Goal: Transaction & Acquisition: Obtain resource

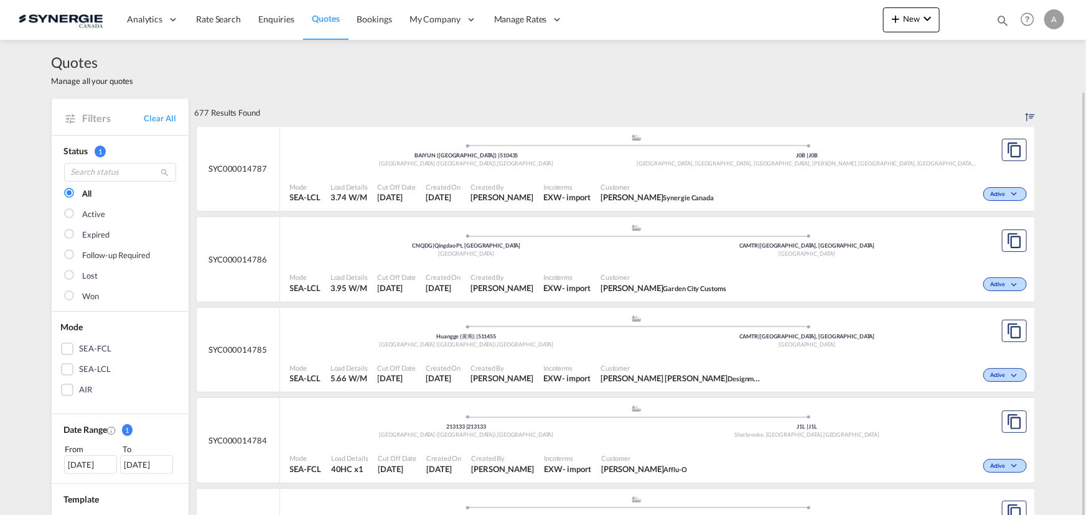
scroll to position [47, 0]
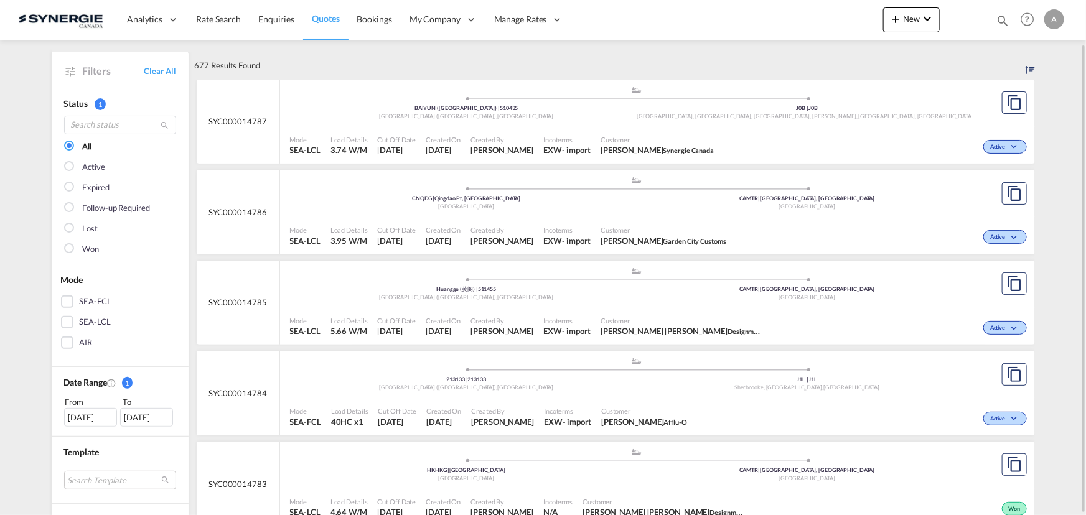
click at [28, 395] on div "Quotes Manage all your quotes Filters Clear All Status 1 All Active Expired Fol…" at bounding box center [543, 254] width 1086 height 523
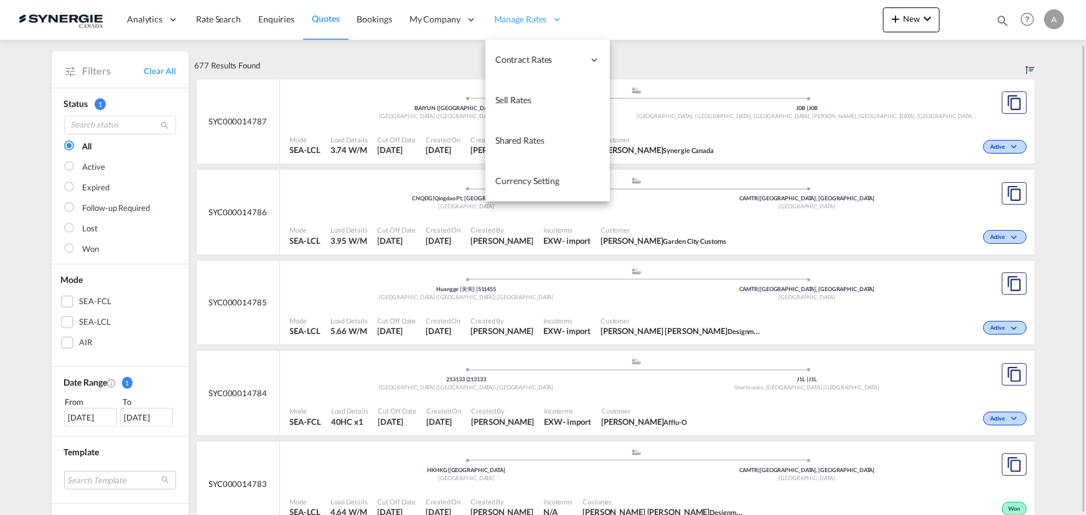
scroll to position [0, 0]
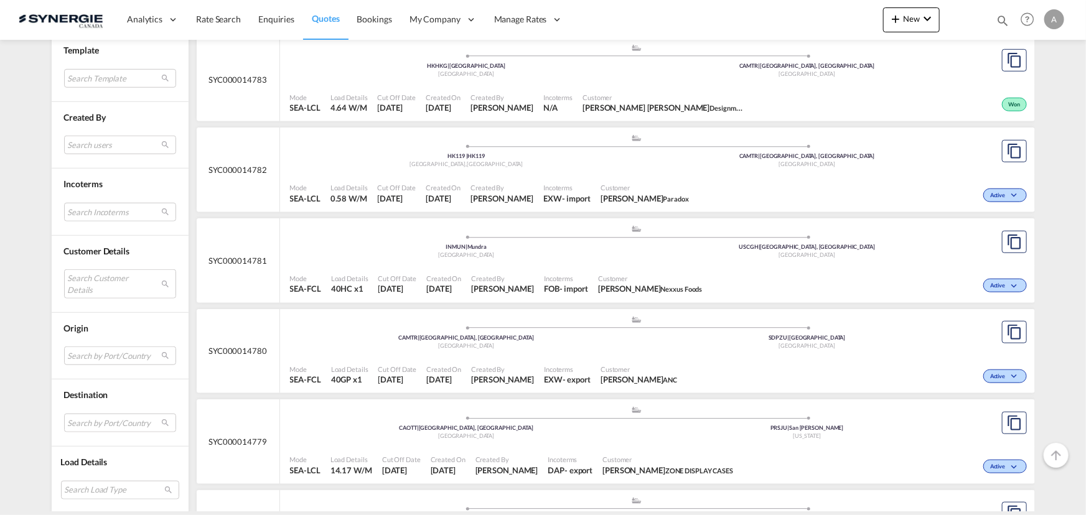
scroll to position [452, 0]
click at [106, 279] on md-select "Search Customer Details user name user emeline Buisson emeline.buisson@lyseo.co…" at bounding box center [120, 283] width 112 height 29
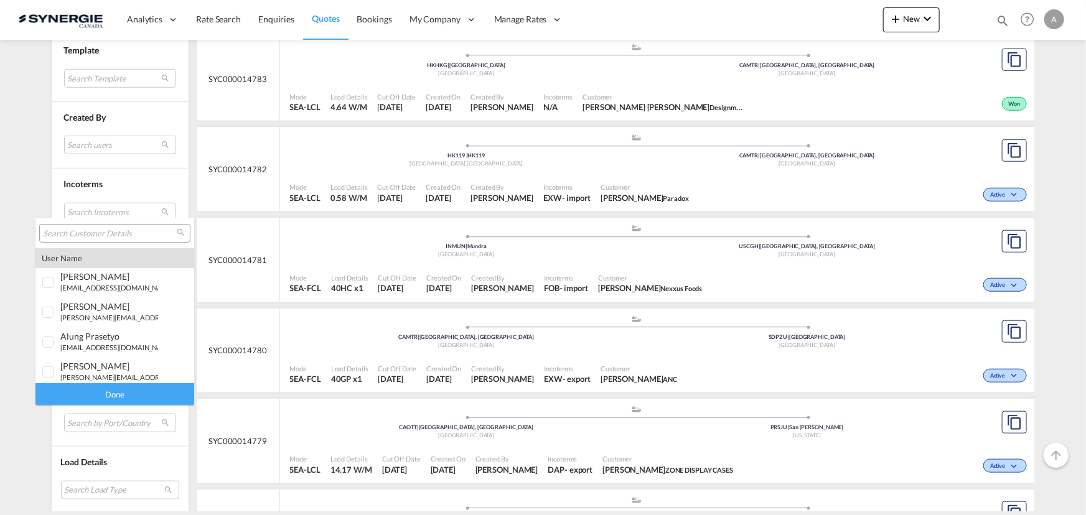
click at [107, 237] on input "search" at bounding box center [110, 233] width 134 height 11
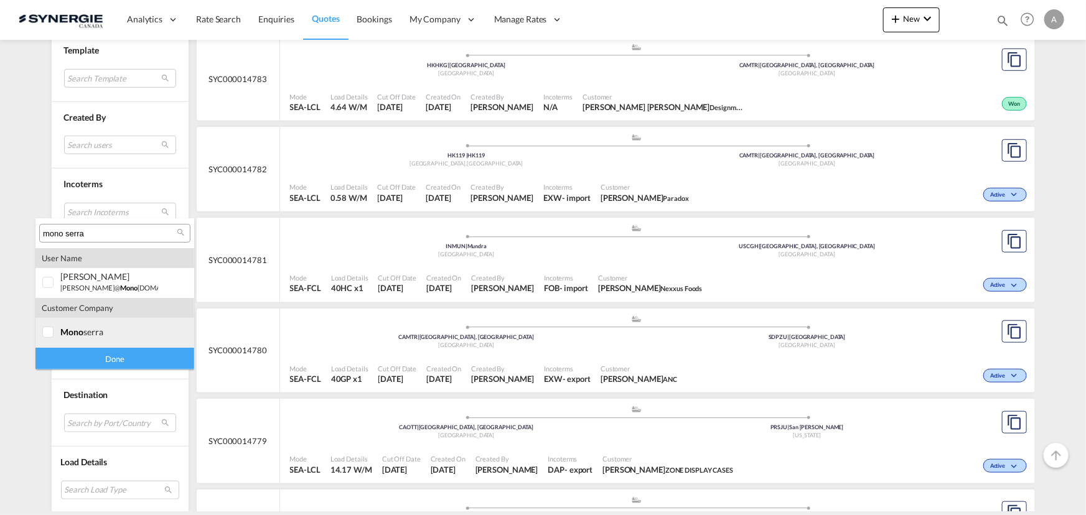
type input "mono serra"
click at [136, 328] on div "mono serra" at bounding box center [109, 332] width 98 height 11
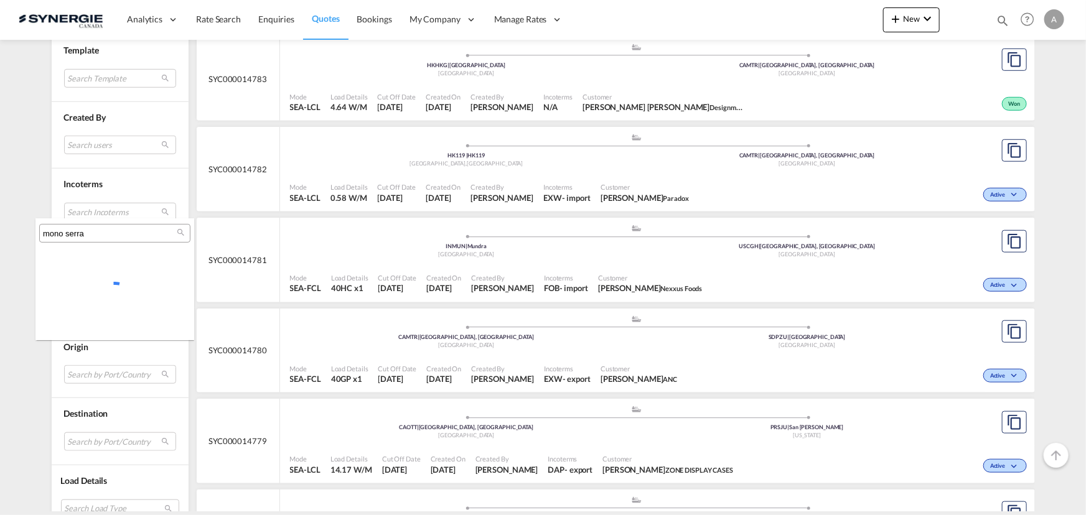
click at [118, 358] on md-backdrop at bounding box center [543, 257] width 1086 height 515
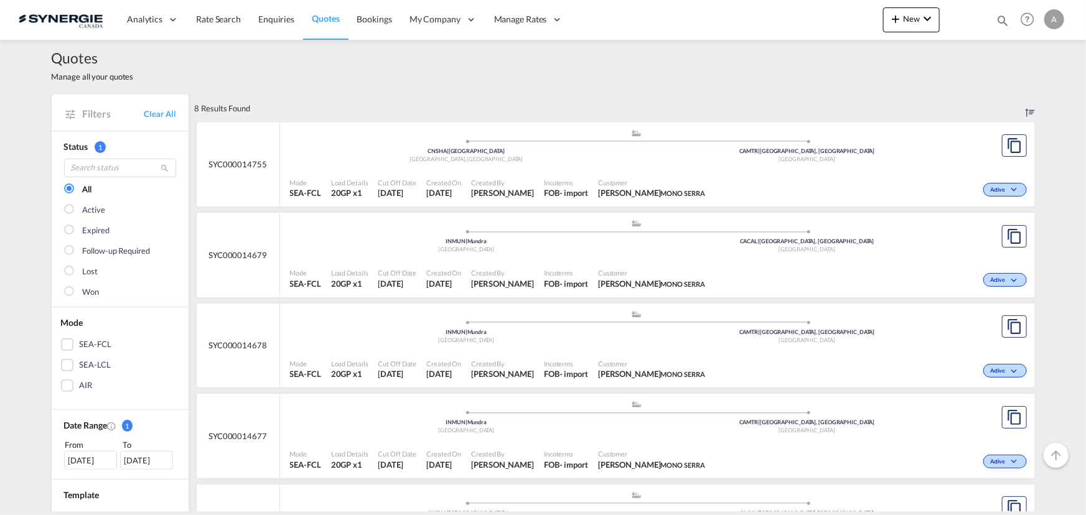
scroll to position [0, 0]
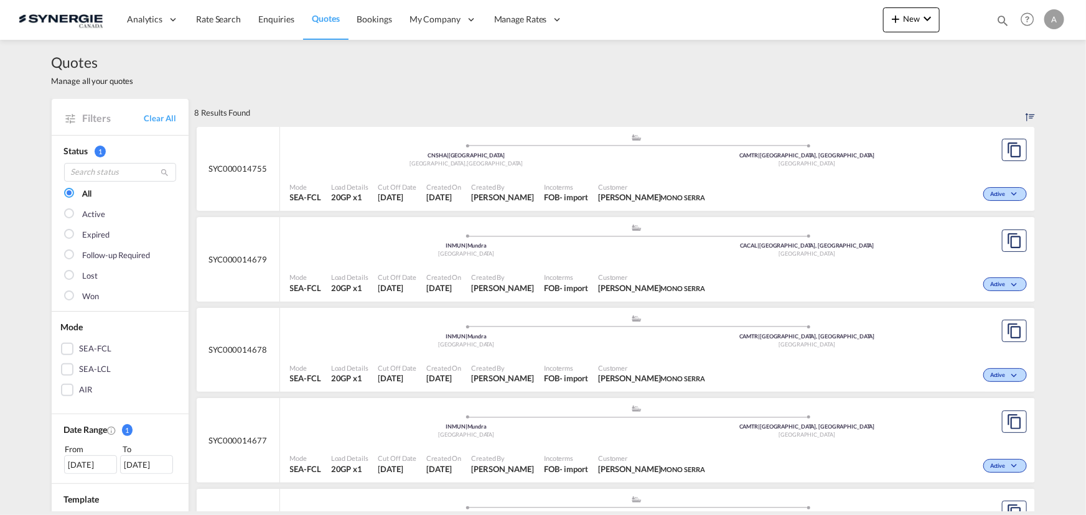
click at [582, 169] on div ".a{fill:#aaa8ad;} .a{fill:#aaa8ad;} CNSHA | Port of Shanghai Shanghai , China C…" at bounding box center [637, 151] width 694 height 37
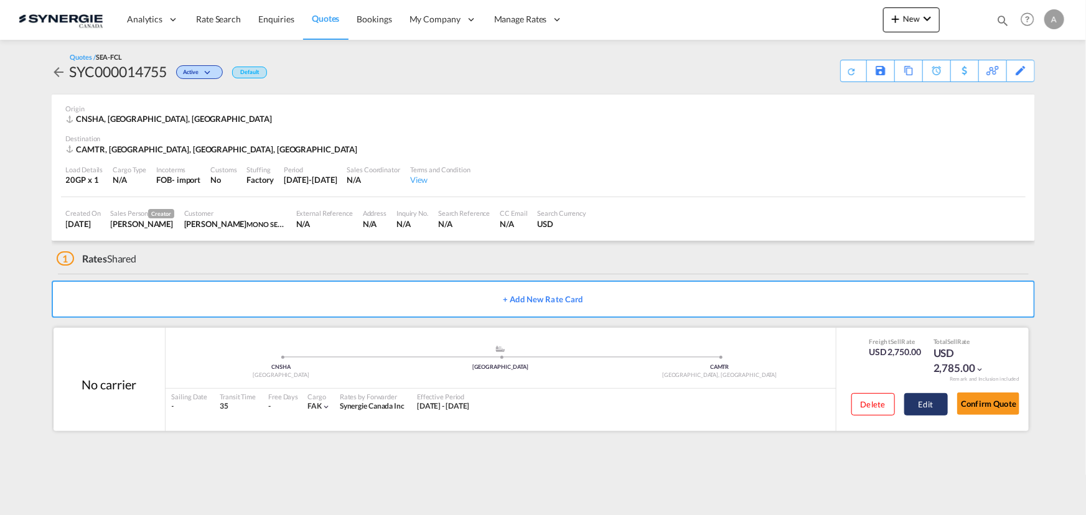
click at [925, 413] on button "Edit" at bounding box center [926, 404] width 44 height 22
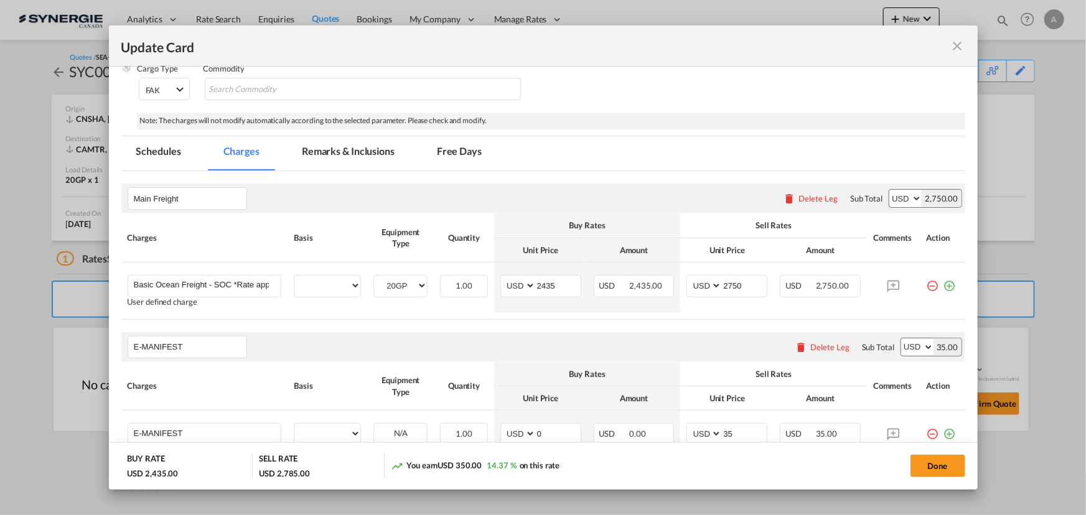
scroll to position [226, 0]
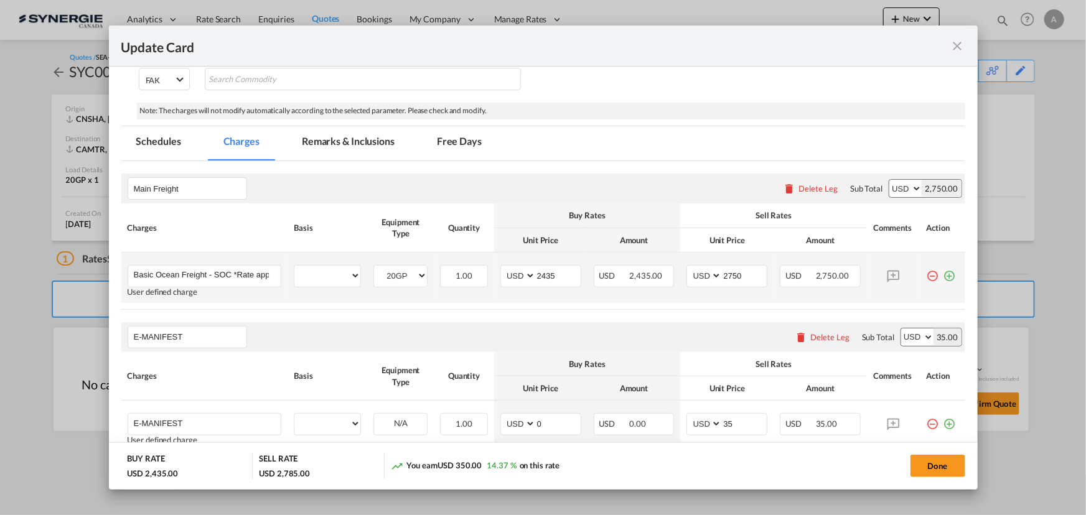
select select "per equipment"
select select "per B/L"
drag, startPoint x: 553, startPoint y: 275, endPoint x: 330, endPoint y: 256, distance: 224.2
click at [344, 256] on tr "Basic Ocean Freight - SOC *Rate applicable at gate-in date Please Enter User De…" at bounding box center [543, 278] width 844 height 50
click at [542, 274] on input "2435" at bounding box center [558, 275] width 45 height 19
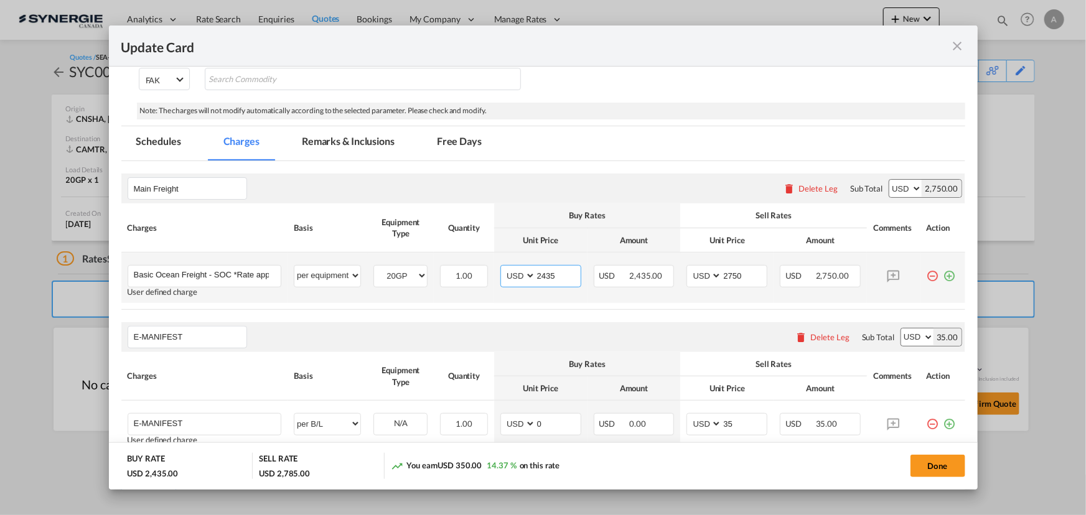
click at [542, 274] on input "2435" at bounding box center [558, 275] width 45 height 19
type input "2235"
type input "2550"
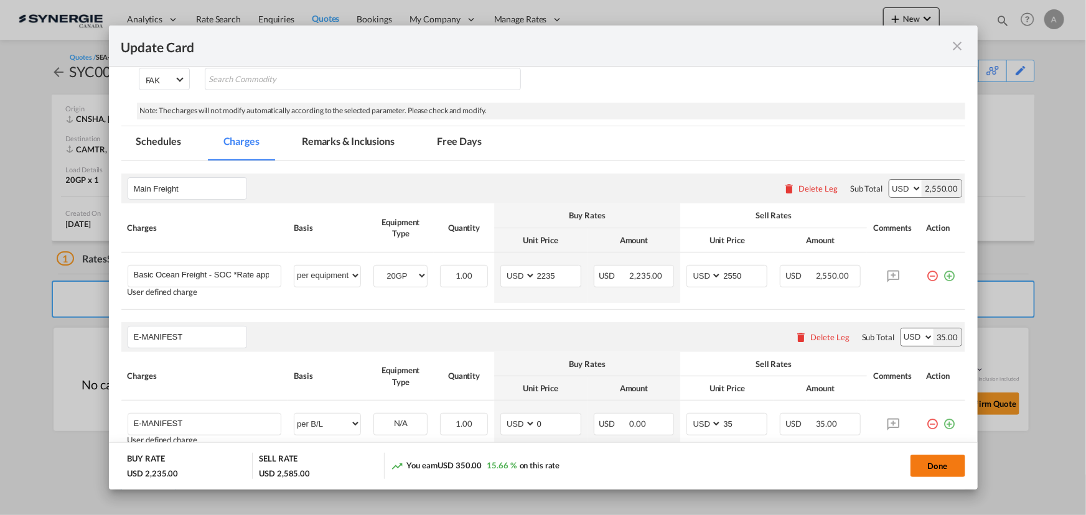
click at [930, 470] on button "Done" at bounding box center [937, 466] width 55 height 22
type input "14 Sep 2025"
type input "29 Sep 2025"
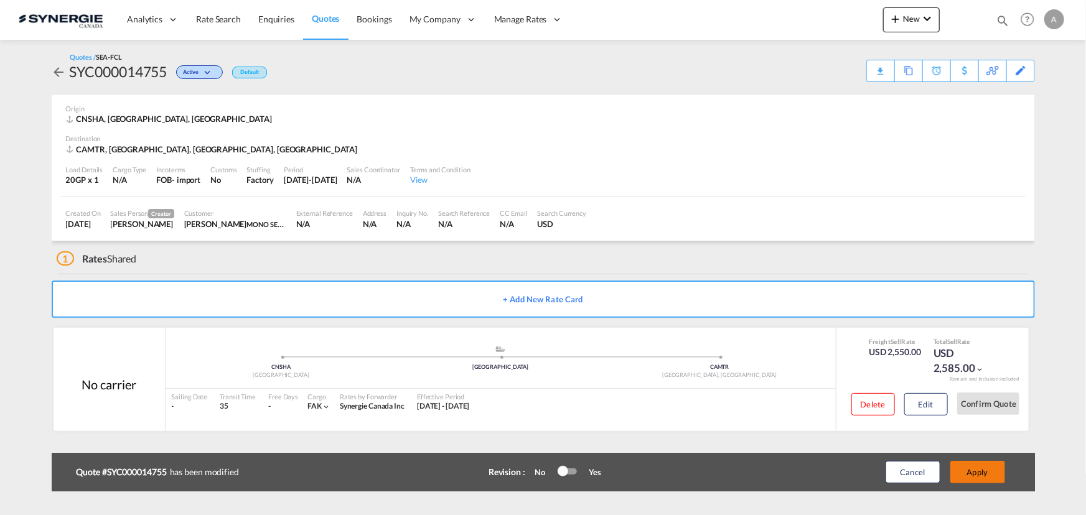
click at [973, 478] on button "Apply" at bounding box center [977, 472] width 55 height 22
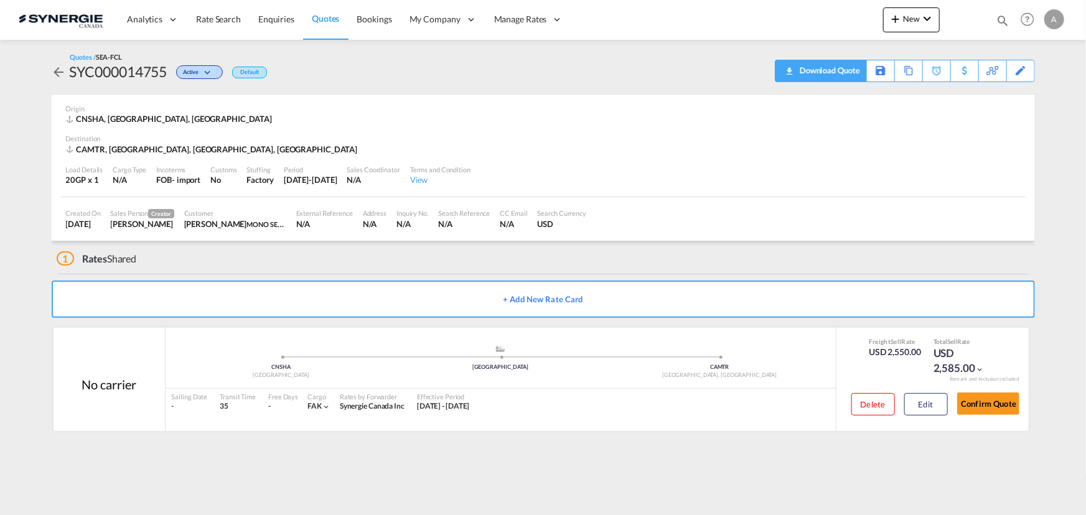
click at [849, 76] on div "Download Quote" at bounding box center [827, 70] width 63 height 20
click at [842, 73] on div "Download Quote" at bounding box center [827, 70] width 63 height 20
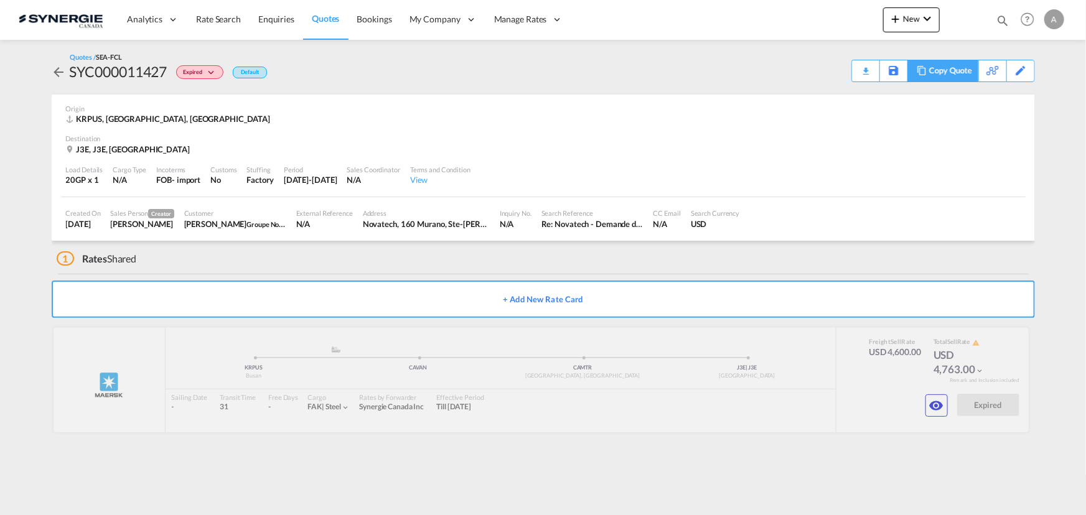
click at [971, 78] on div "Copy Quote" at bounding box center [950, 70] width 42 height 21
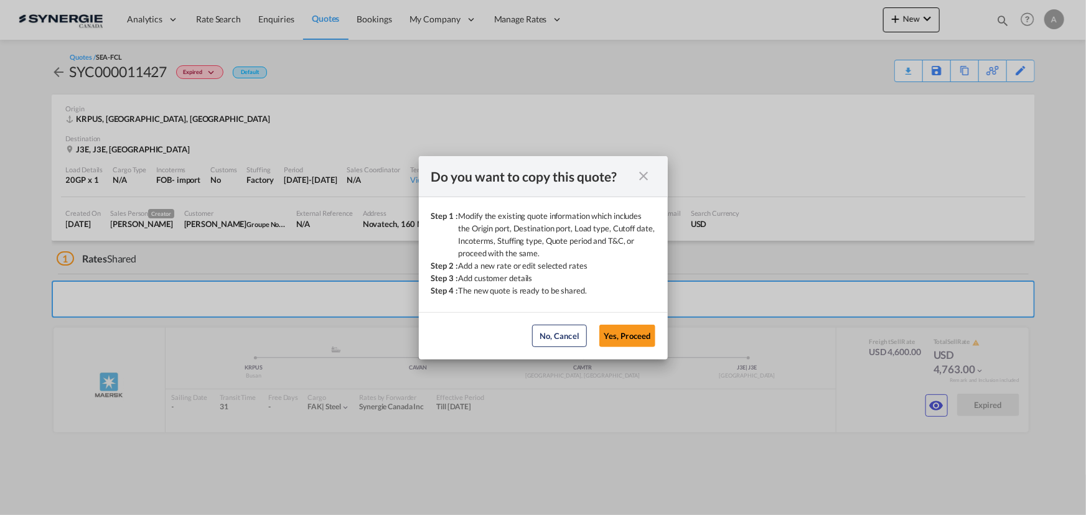
drag, startPoint x: 638, startPoint y: 332, endPoint x: 792, endPoint y: 265, distance: 166.9
click at [639, 332] on button "Yes, Proceed" at bounding box center [627, 336] width 56 height 22
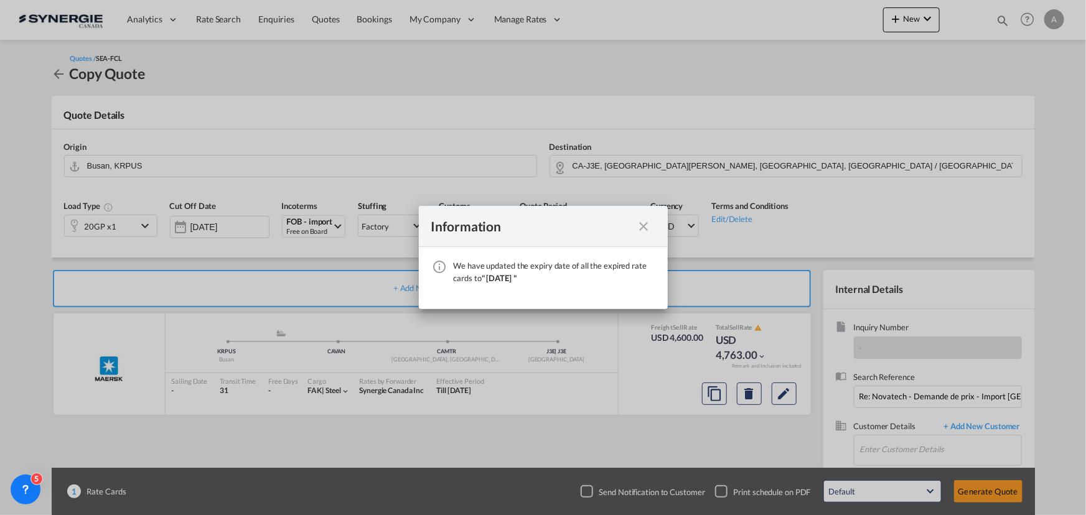
drag, startPoint x: 641, startPoint y: 228, endPoint x: 796, endPoint y: 235, distance: 155.7
click at [641, 228] on md-icon "icon-close fg-AAA8AD cursor" at bounding box center [644, 226] width 15 height 15
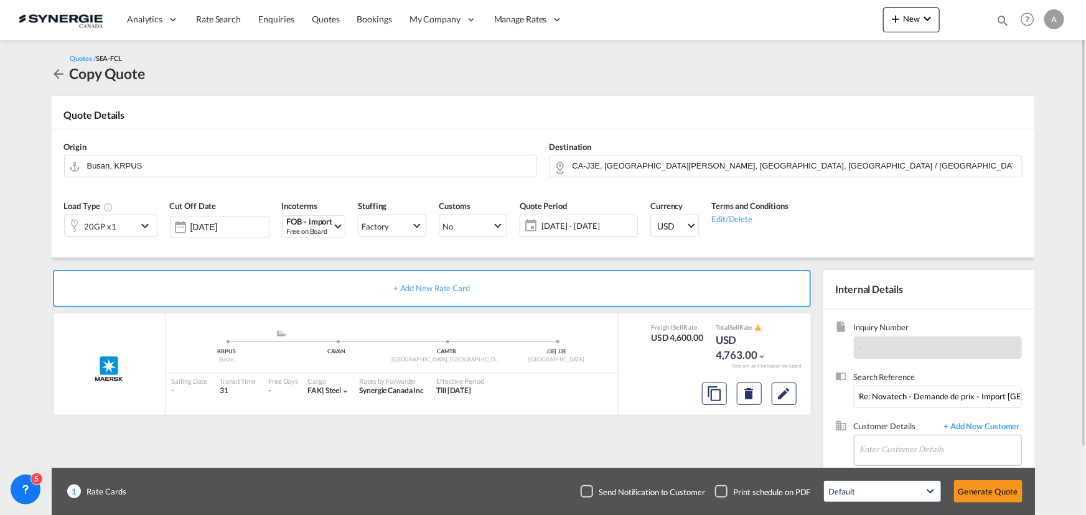
scroll to position [77, 0]
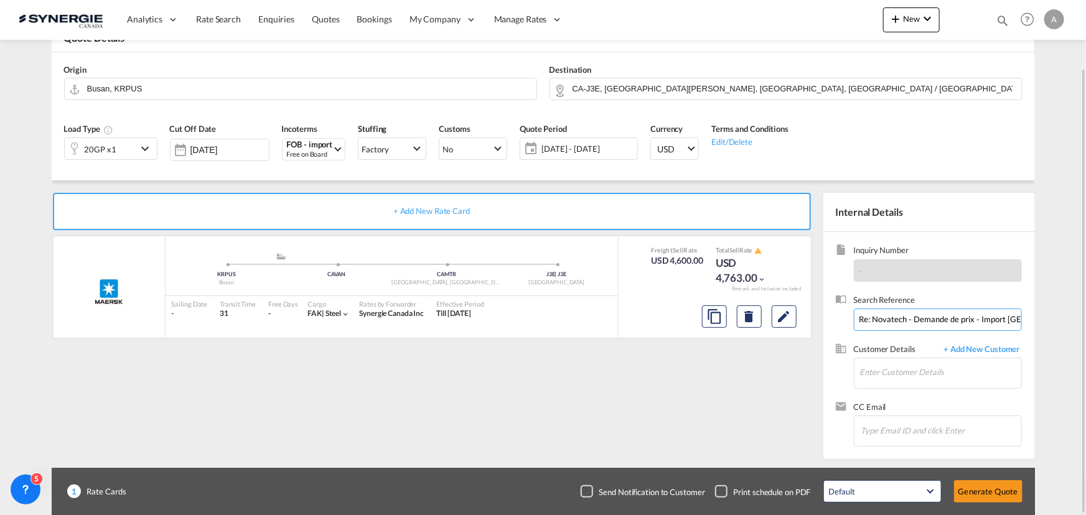
click at [890, 311] on input "Re: Novatech - Demande de prix - Import Corée du Sud" at bounding box center [938, 320] width 168 height 22
click at [569, 144] on span "16 Sep - 16 Oct 2025" at bounding box center [587, 148] width 93 height 11
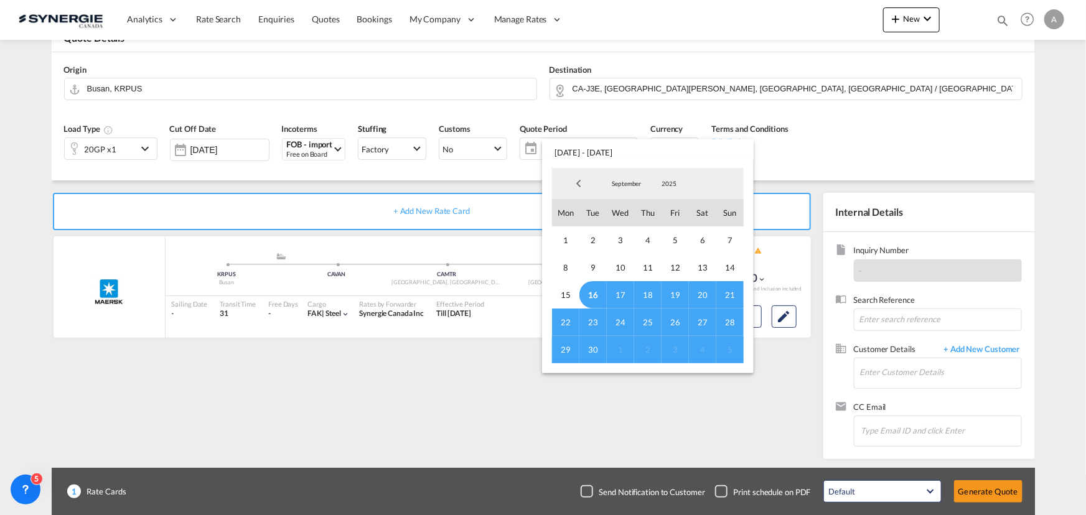
click at [598, 299] on span "16" at bounding box center [592, 294] width 27 height 27
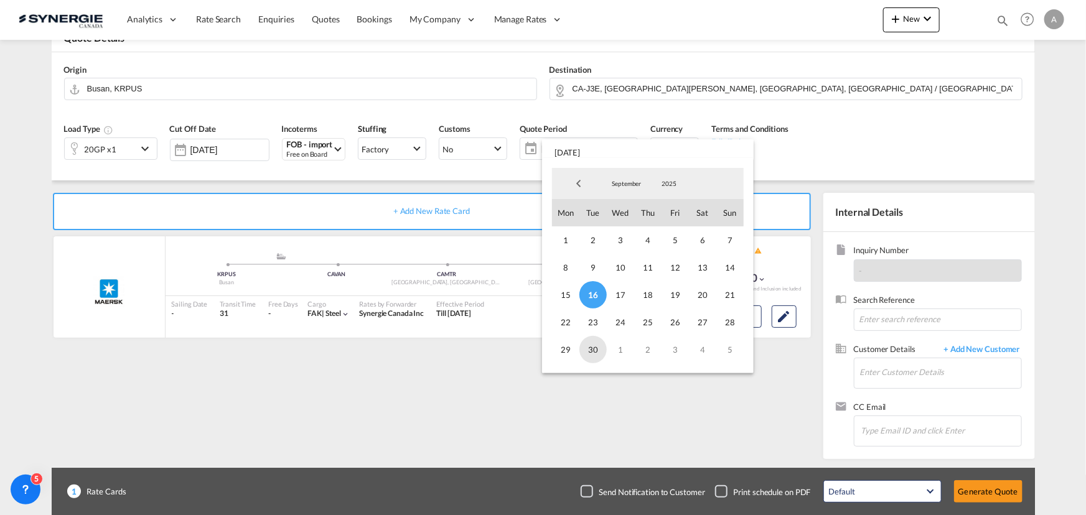
click at [587, 345] on span "30" at bounding box center [592, 349] width 27 height 27
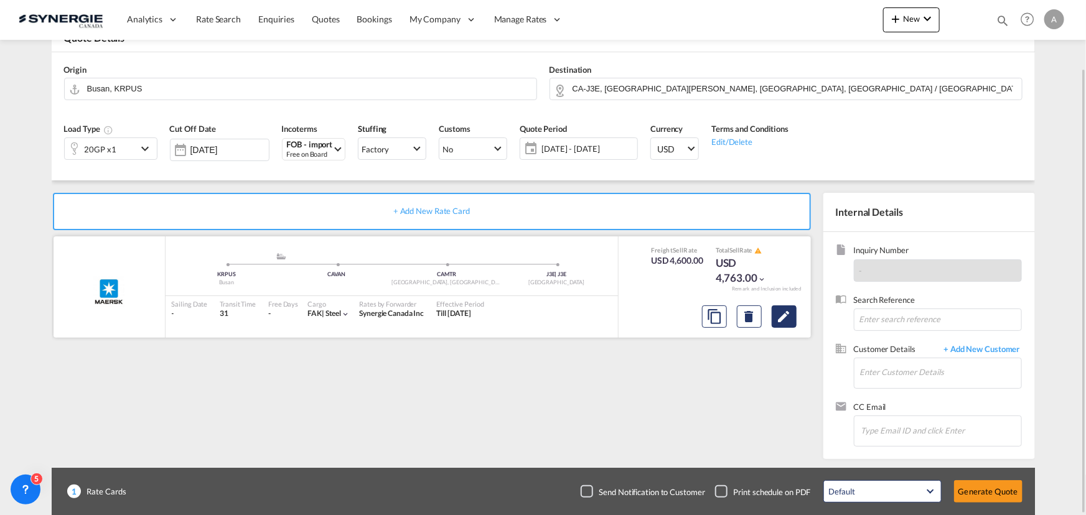
click at [788, 317] on md-icon "Edit" at bounding box center [784, 316] width 15 height 15
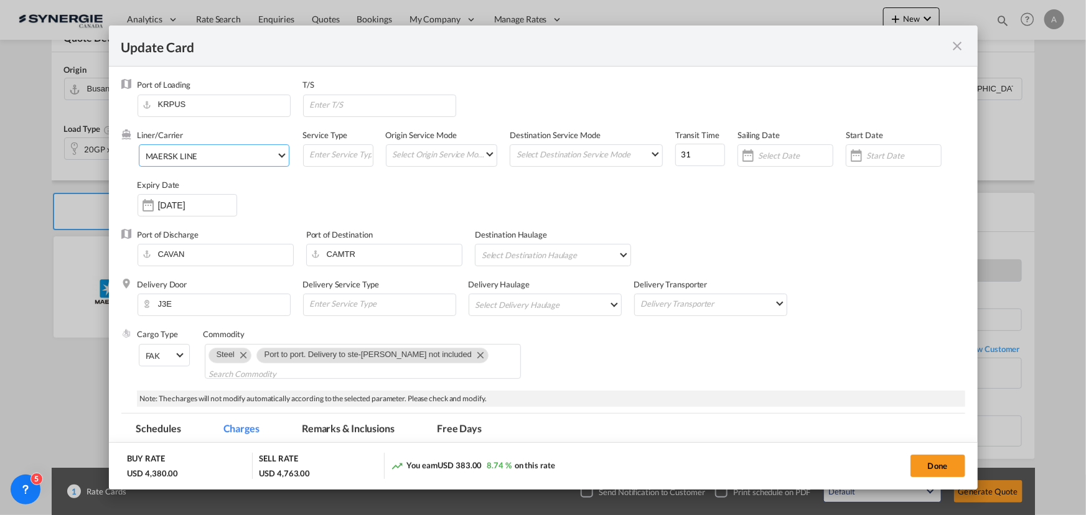
click at [199, 160] on span "MAERSK LINE" at bounding box center [211, 156] width 131 height 11
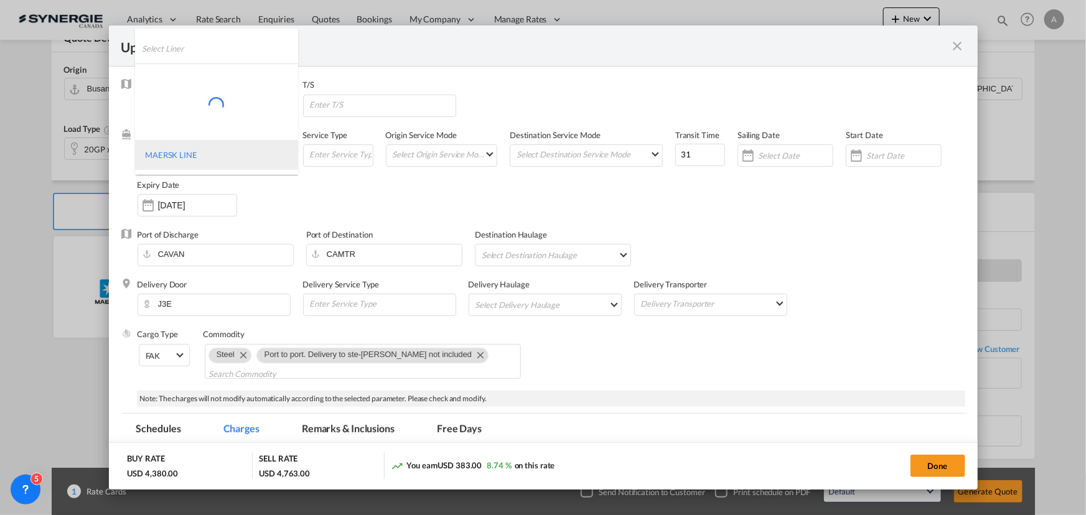
select select "per container"
select select "per B/L"
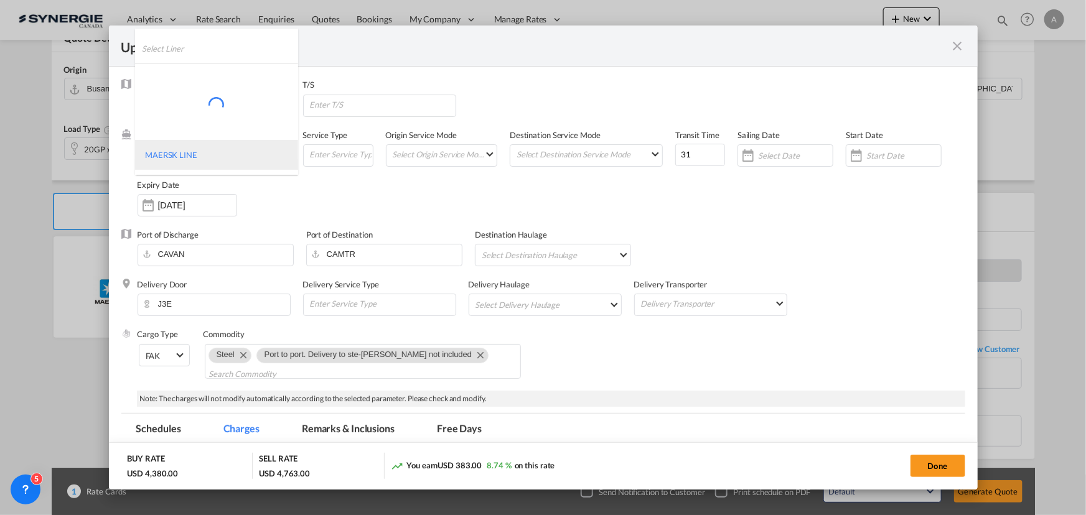
select select "per B/L"
select select "per shipment"
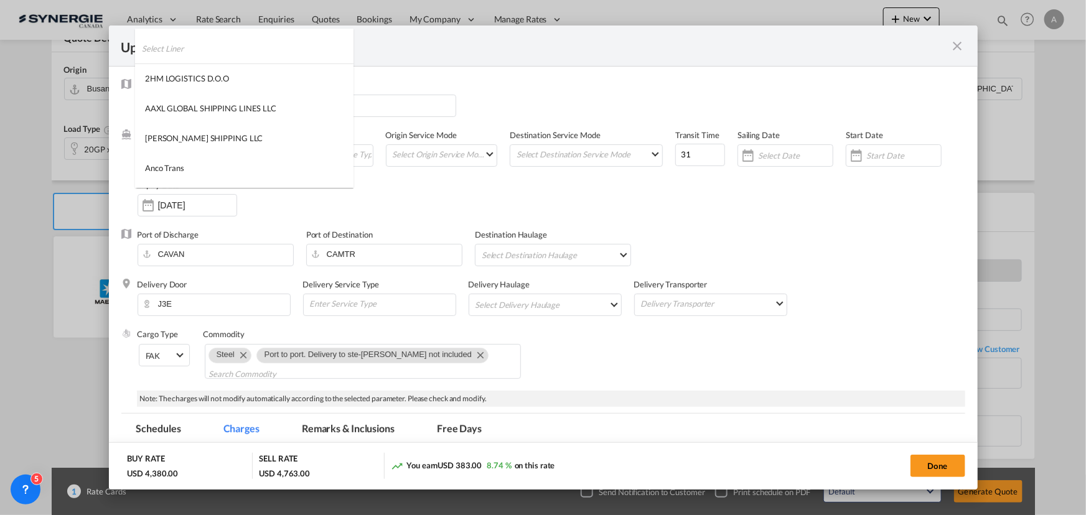
click at [223, 47] on input "search" at bounding box center [248, 49] width 212 height 30
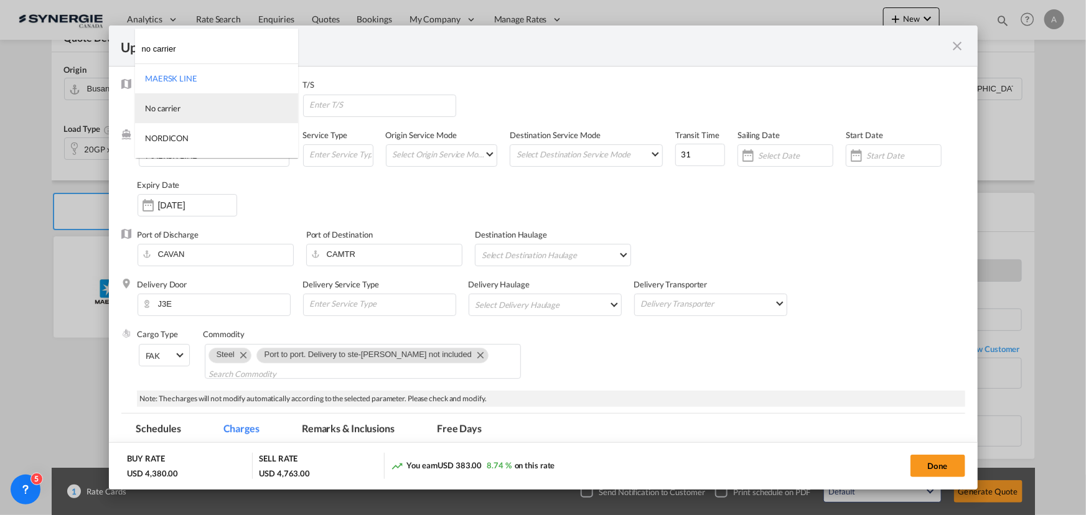
type input "no carrier"
click at [162, 106] on div "No carrier" at bounding box center [162, 108] width 35 height 11
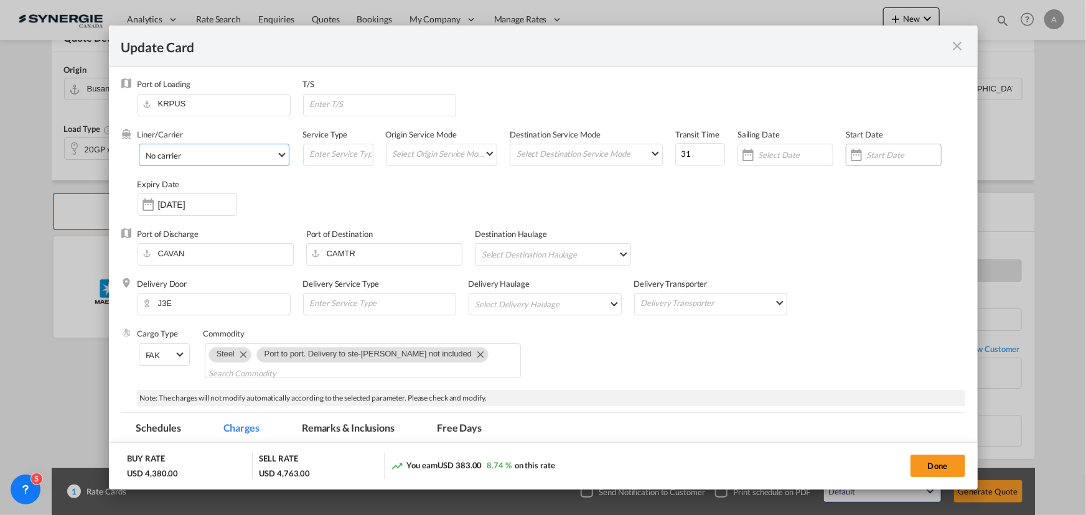
scroll to position [0, 0]
click at [877, 152] on input "Update CardPort of ..." at bounding box center [903, 156] width 75 height 10
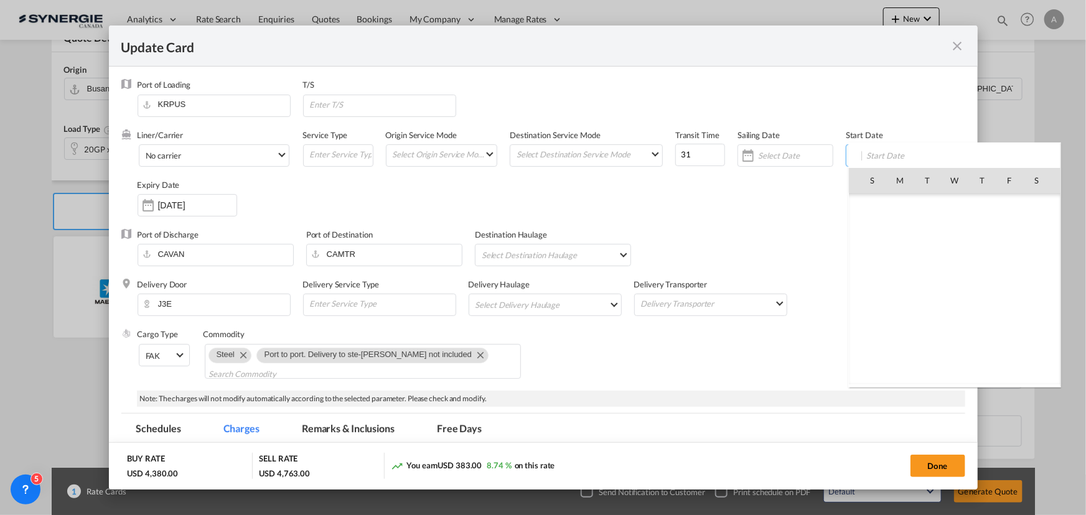
scroll to position [288245, 0]
click at [928, 292] on span "16" at bounding box center [927, 289] width 26 height 26
type input "[DATE]"
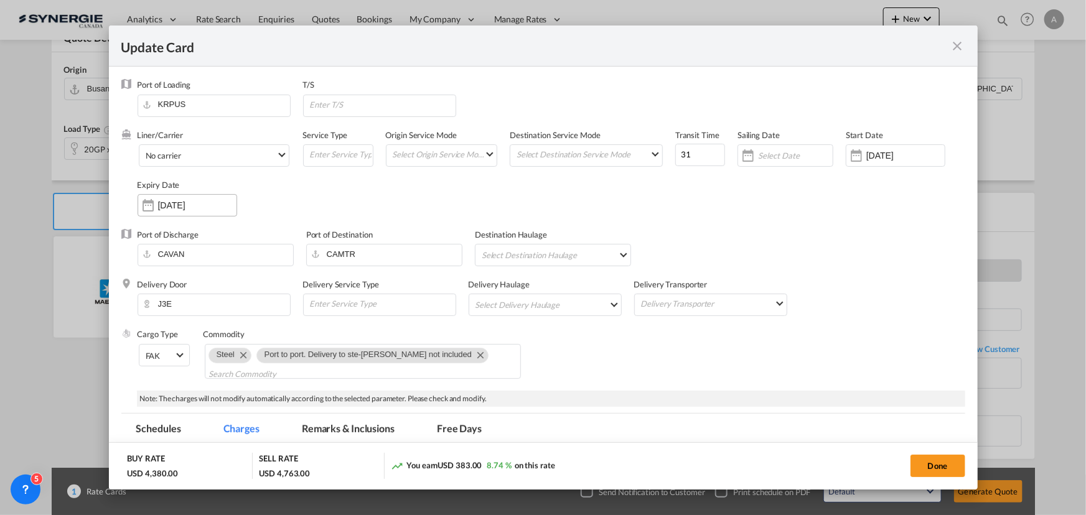
click at [212, 203] on input "16 Oct 2025" at bounding box center [197, 205] width 78 height 10
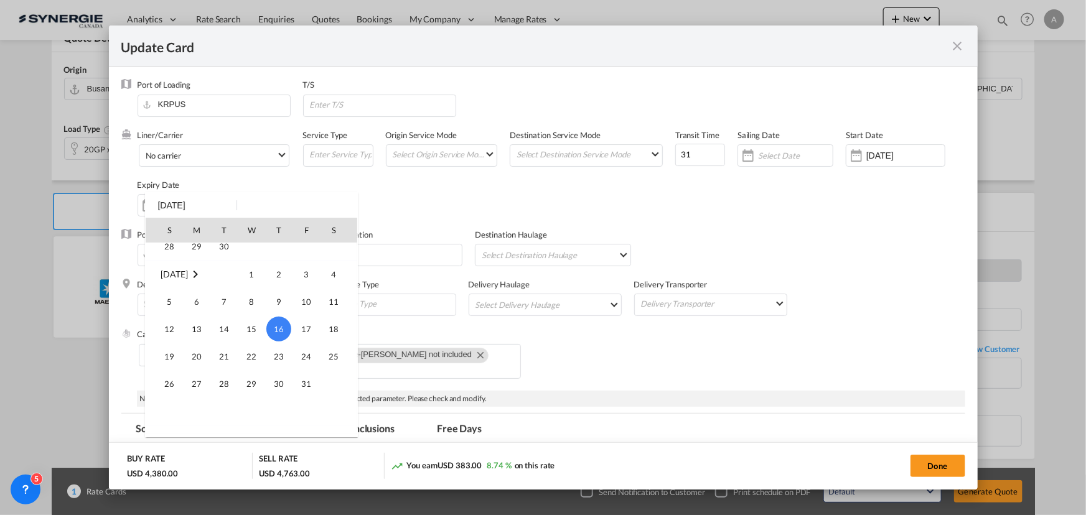
scroll to position [108, 0]
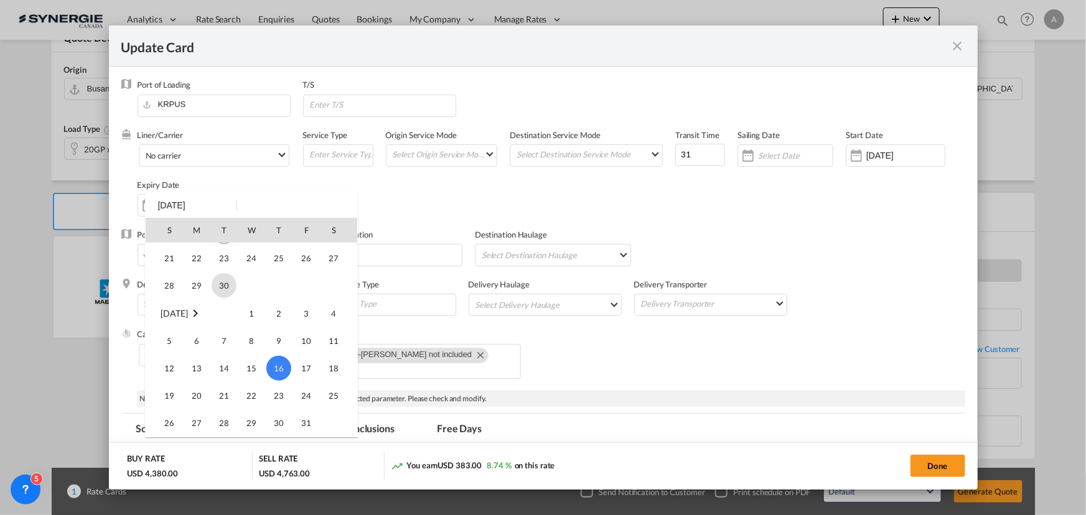
click at [225, 286] on span "30" at bounding box center [224, 285] width 25 height 25
type input "30 Sep 2025"
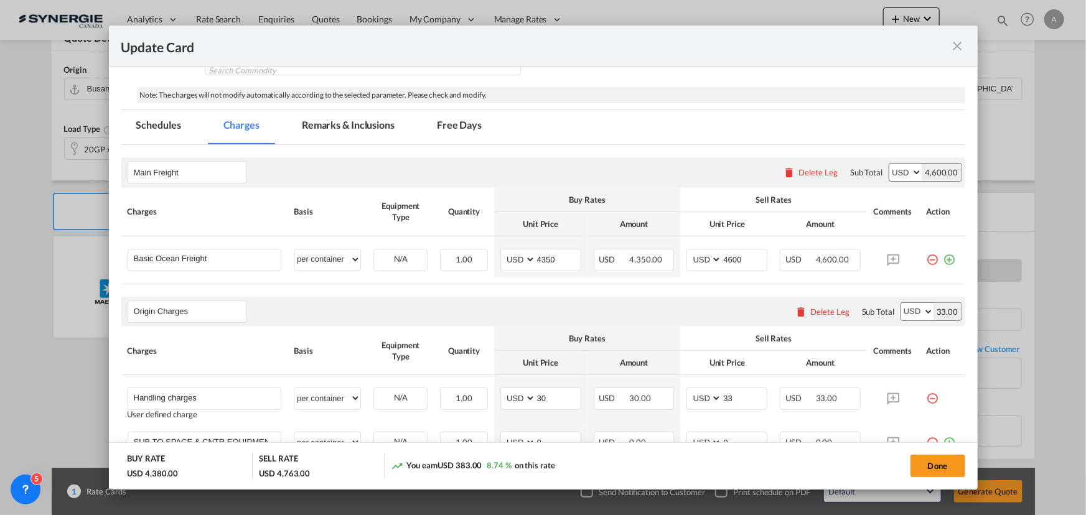
scroll to position [396, 0]
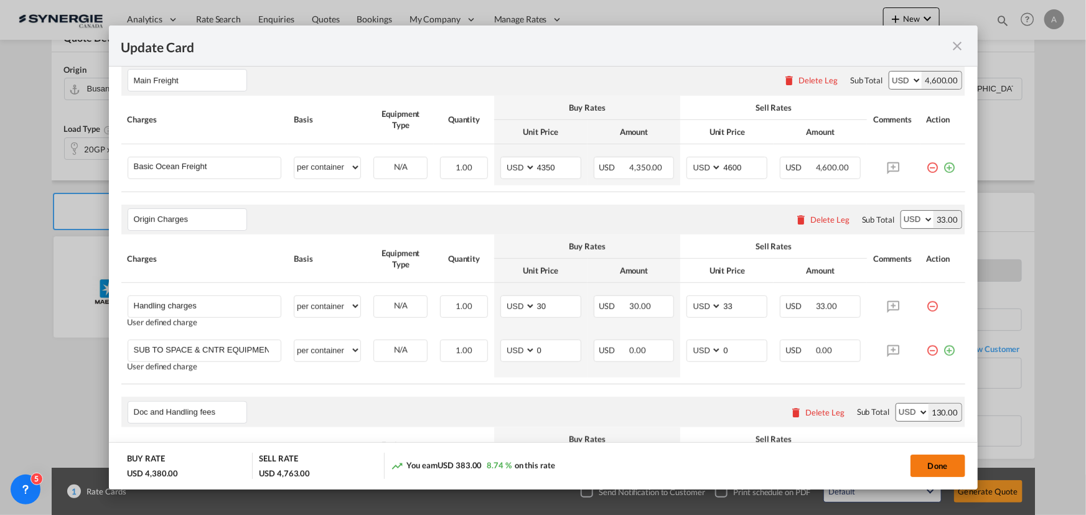
click at [944, 465] on button "Done" at bounding box center [937, 466] width 55 height 22
type input "[DATE]"
type input "29 Sep 2025"
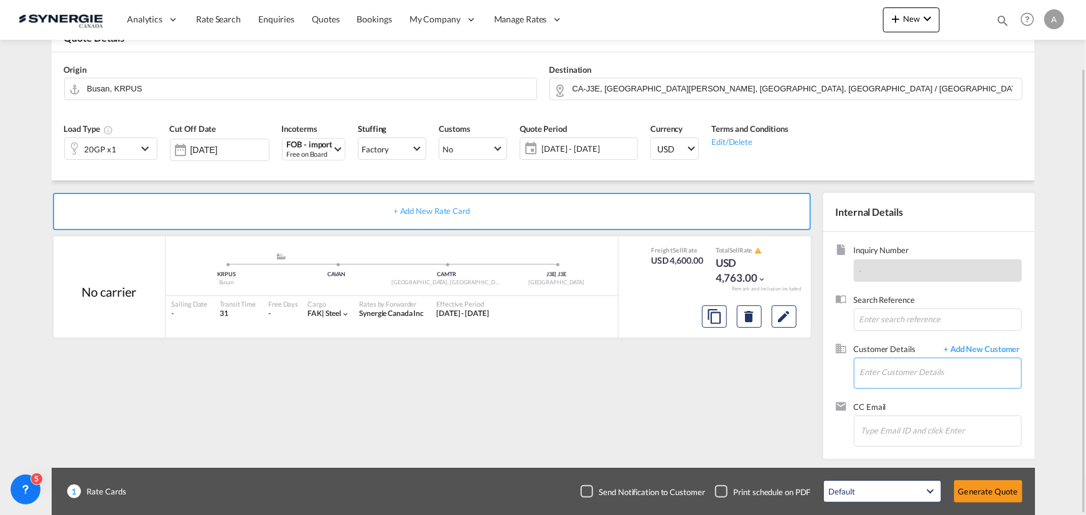
click at [876, 374] on input "Enter Customer Details" at bounding box center [940, 372] width 161 height 28
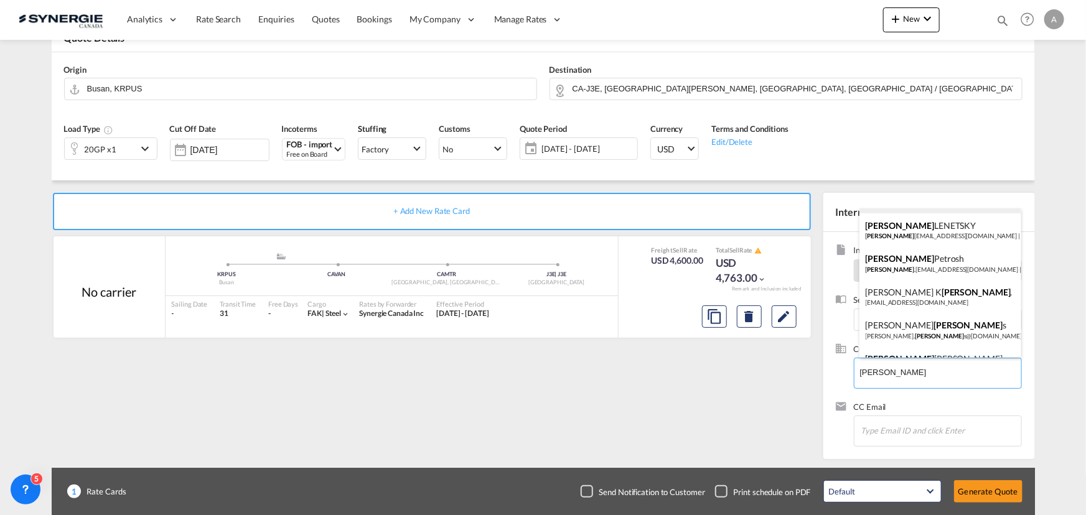
scroll to position [0, 0]
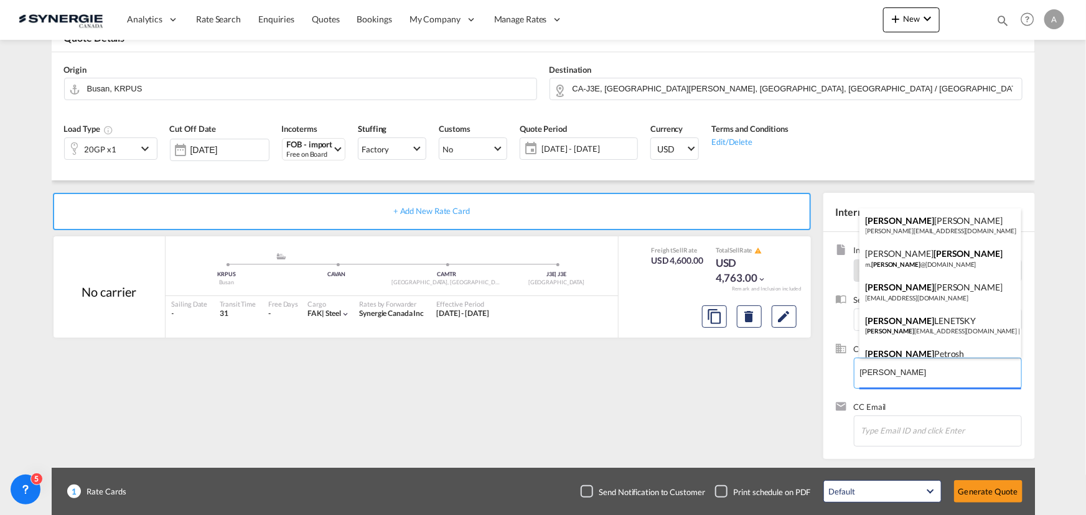
drag, startPoint x: 917, startPoint y: 373, endPoint x: 807, endPoint y: 371, distance: 110.2
click at [814, 372] on body "Analytics Reports Dashboard Rate Search Enquiries Quotes Bookings" at bounding box center [543, 257] width 1086 height 515
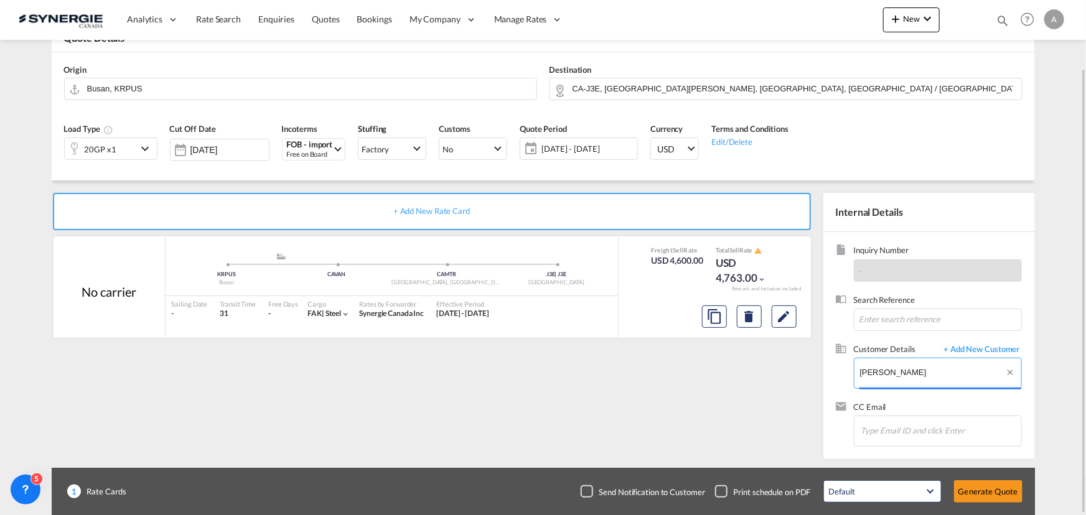
paste input ".petrosh@novatechgroup.com"
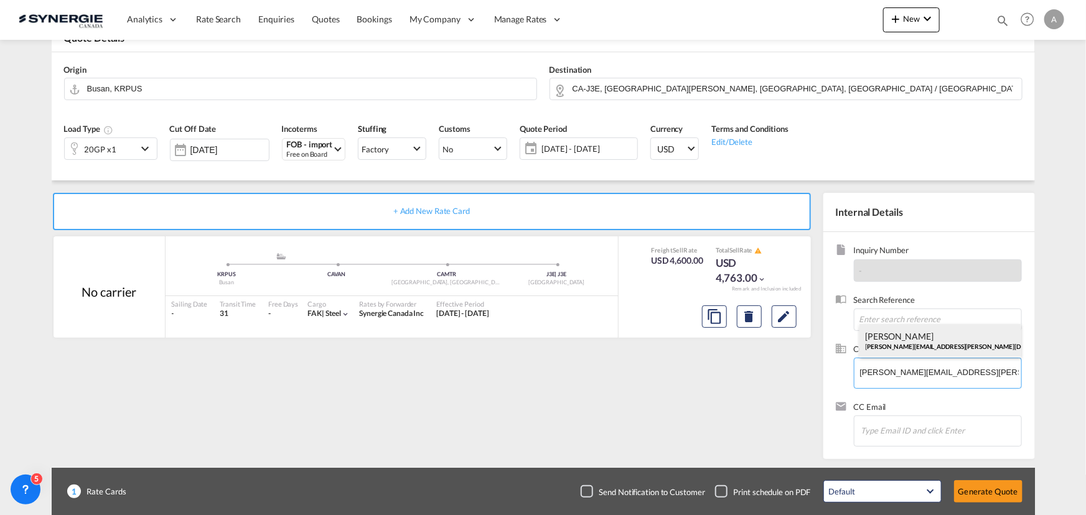
click at [932, 342] on div "Adam Petrosh adam.petrosh@novatechgroup.com | Novatech Entry Doors LLC" at bounding box center [940, 341] width 162 height 34
type input "Novatech Entry Doors LLC, Adam Petrosh, adam.petrosh@novatechgroup.com"
click at [983, 487] on button "Generate Quote" at bounding box center [988, 491] width 68 height 22
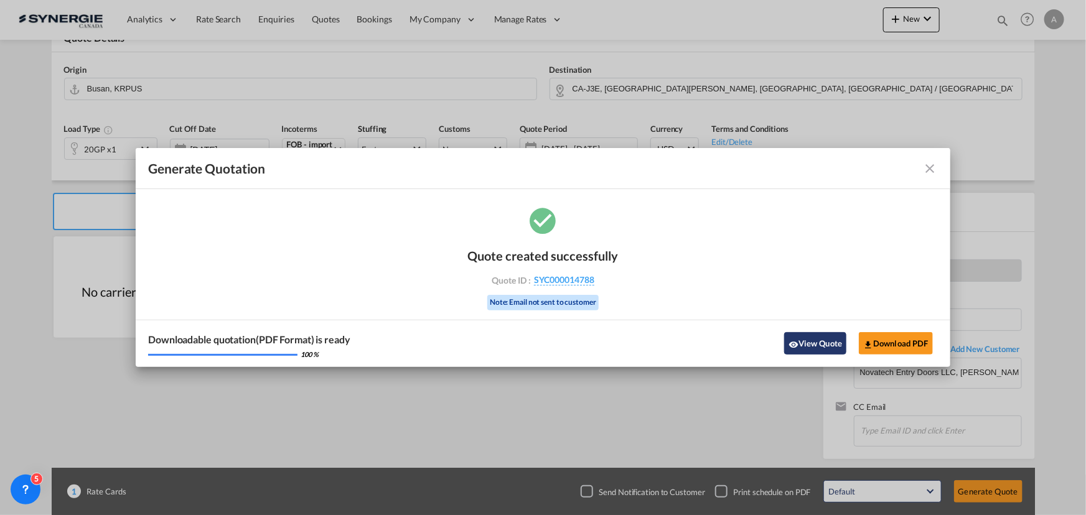
click at [828, 343] on button "View Quote" at bounding box center [815, 343] width 62 height 22
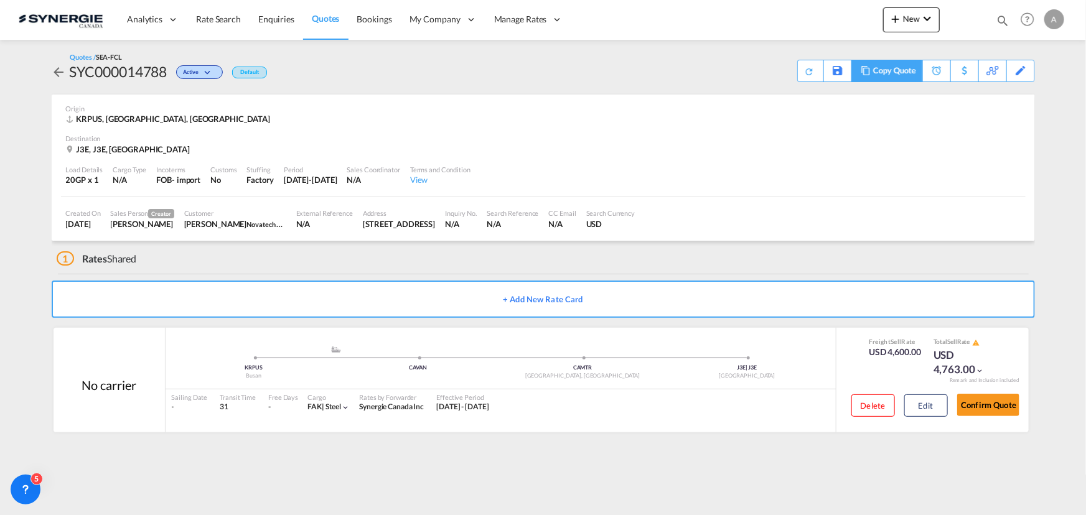
click at [857, 74] on div "Copy Quote" at bounding box center [886, 71] width 70 height 22
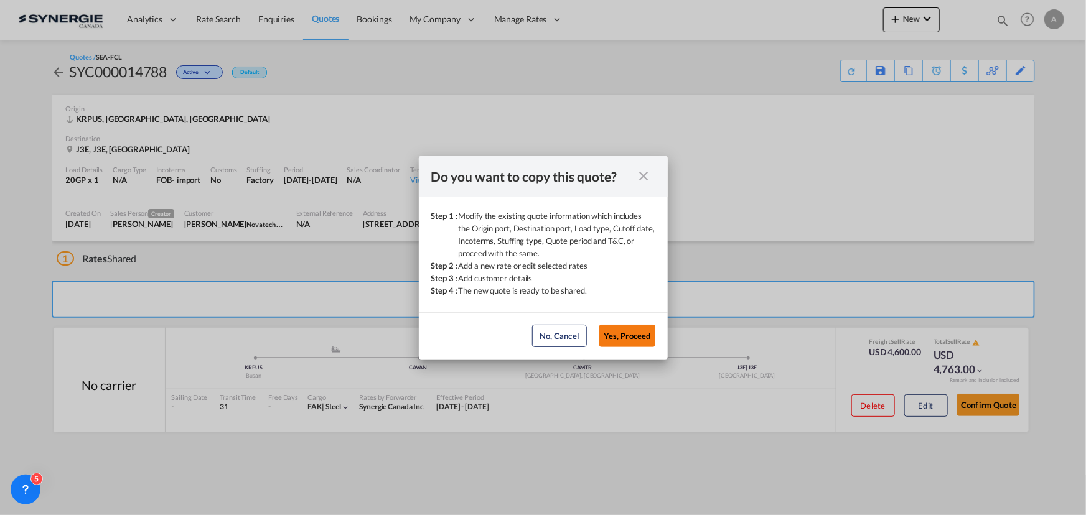
click at [635, 340] on button "Yes, Proceed" at bounding box center [627, 336] width 56 height 22
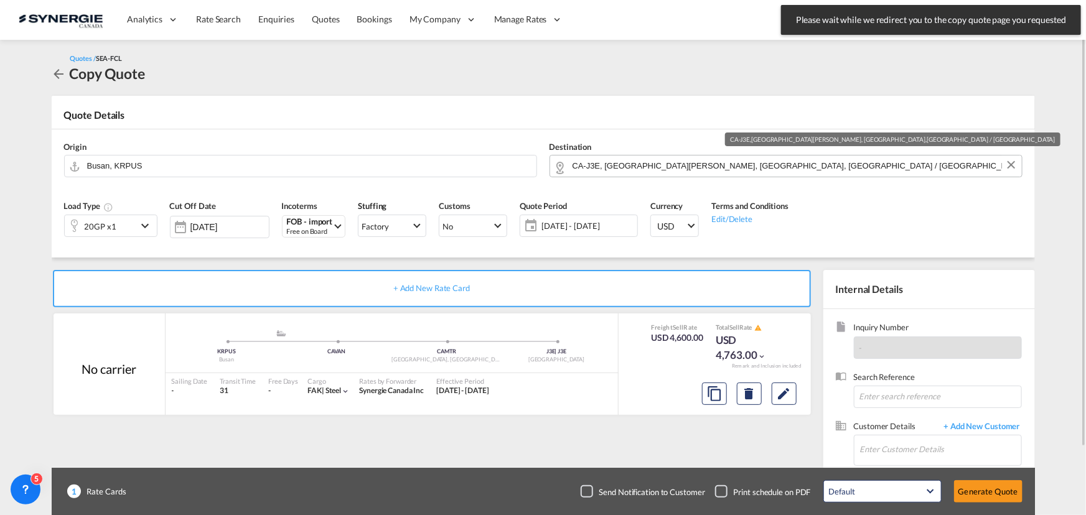
click at [750, 163] on input "CA-J3E, Sainte-Julie, QC, Quebec / Québec" at bounding box center [793, 166] width 443 height 22
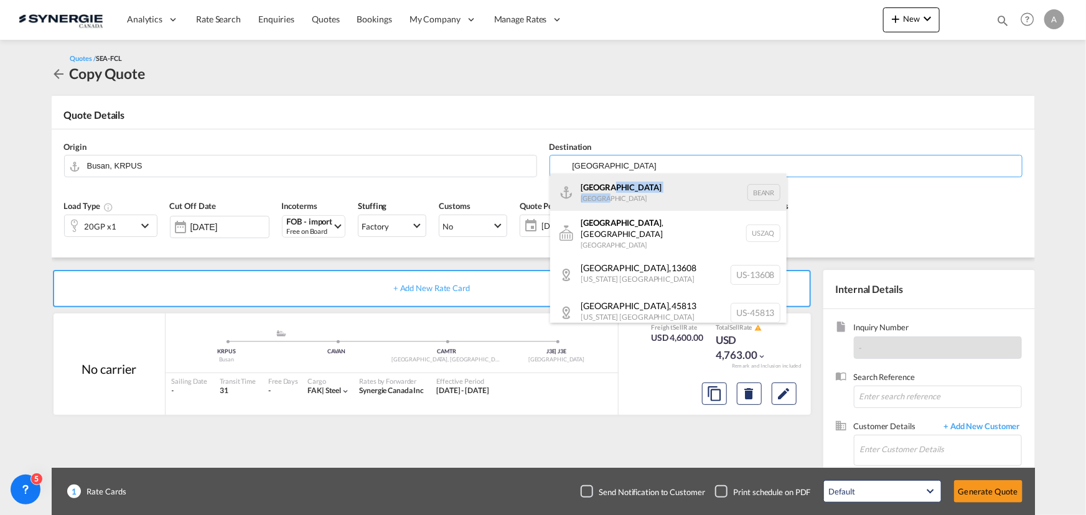
click at [615, 194] on div "Antwerp Belgium BEANR" at bounding box center [668, 192] width 236 height 37
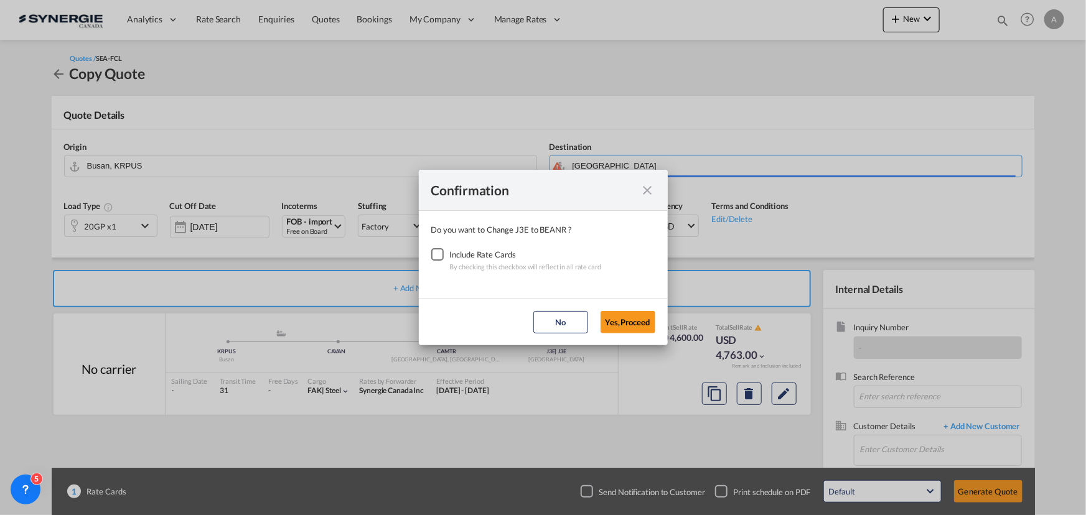
type input "Antwerp, BEANR"
click at [434, 253] on div "Checkbox No Ink" at bounding box center [437, 254] width 12 height 12
click at [622, 320] on button "Yes,Proceed" at bounding box center [627, 322] width 55 height 22
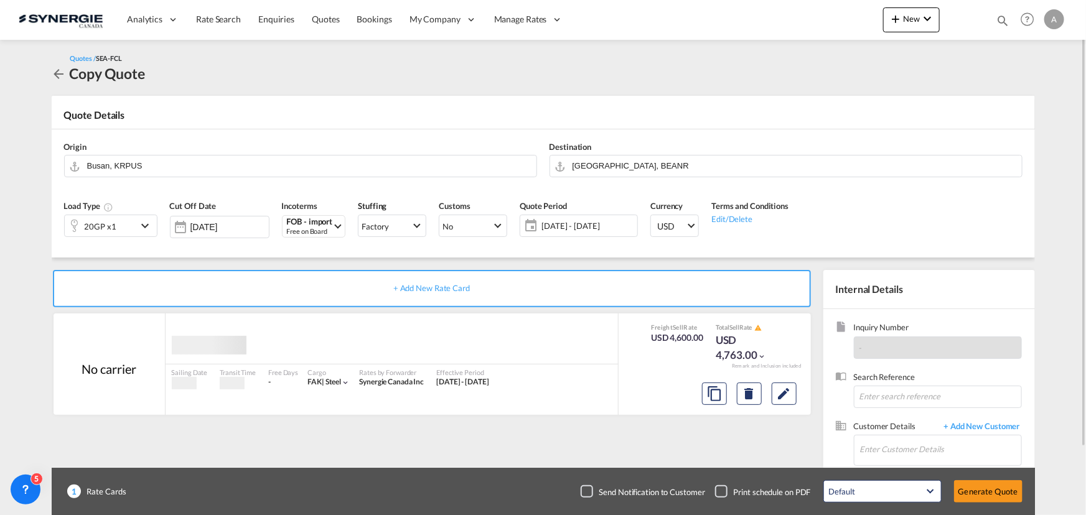
scroll to position [56, 0]
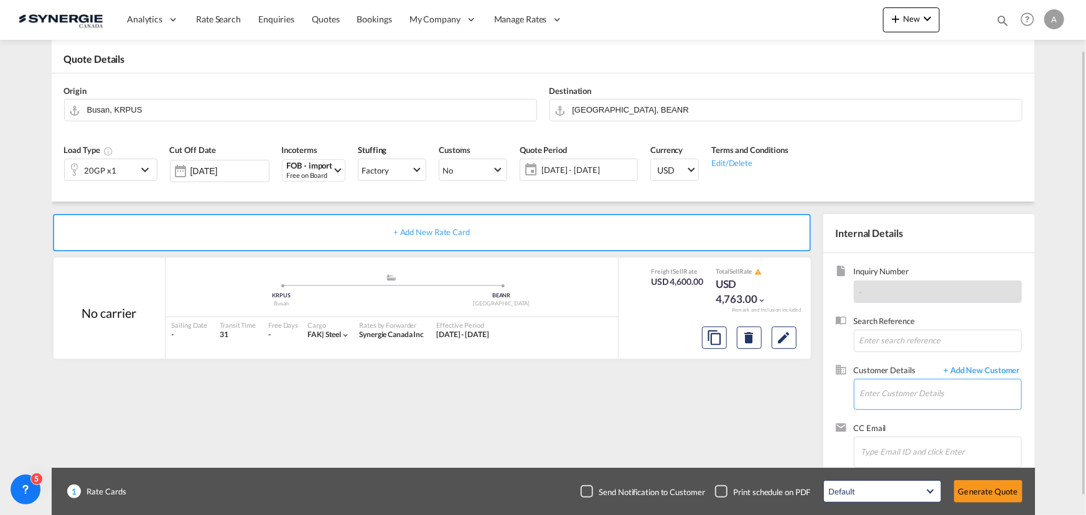
click at [884, 402] on input "Enter Customer Details" at bounding box center [940, 394] width 161 height 28
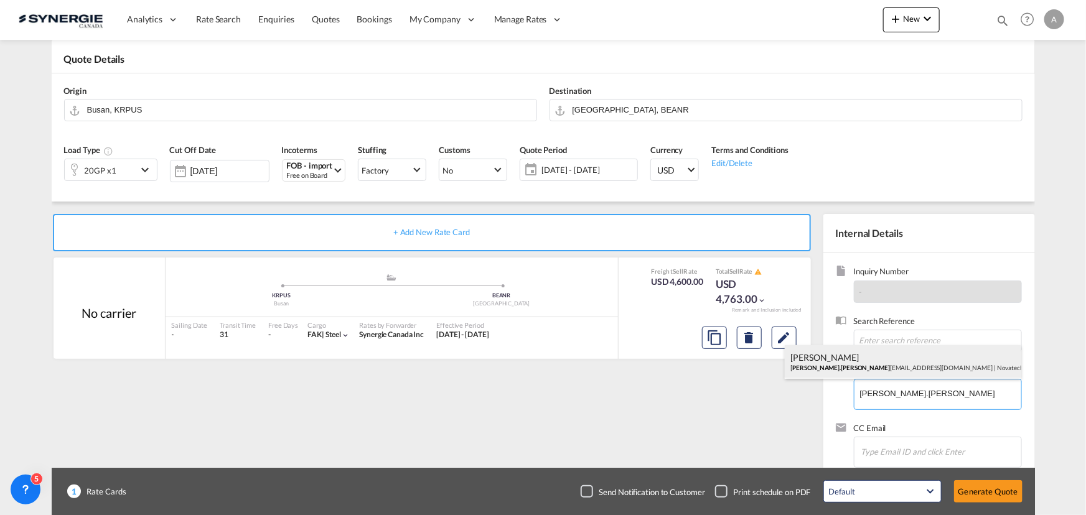
click at [862, 367] on div "Adam Petrosh adam.petr osh@novatechgroup.com | Novatech Entry Doors LLC" at bounding box center [903, 362] width 236 height 34
type input "Novatech Entry Doors LLC, Adam Petrosh, adam.petrosh@novatechgroup.com"
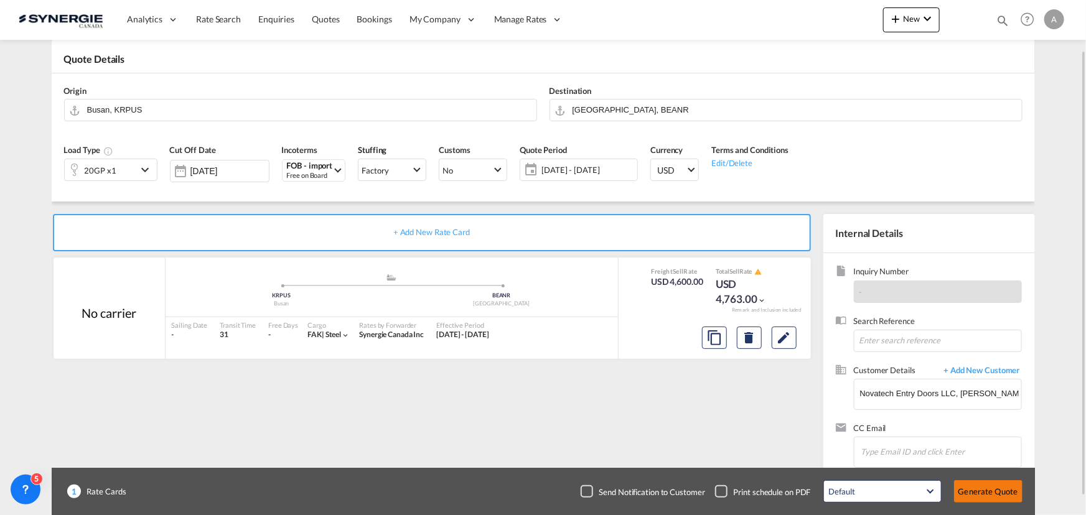
click at [994, 485] on button "Generate Quote" at bounding box center [988, 491] width 68 height 22
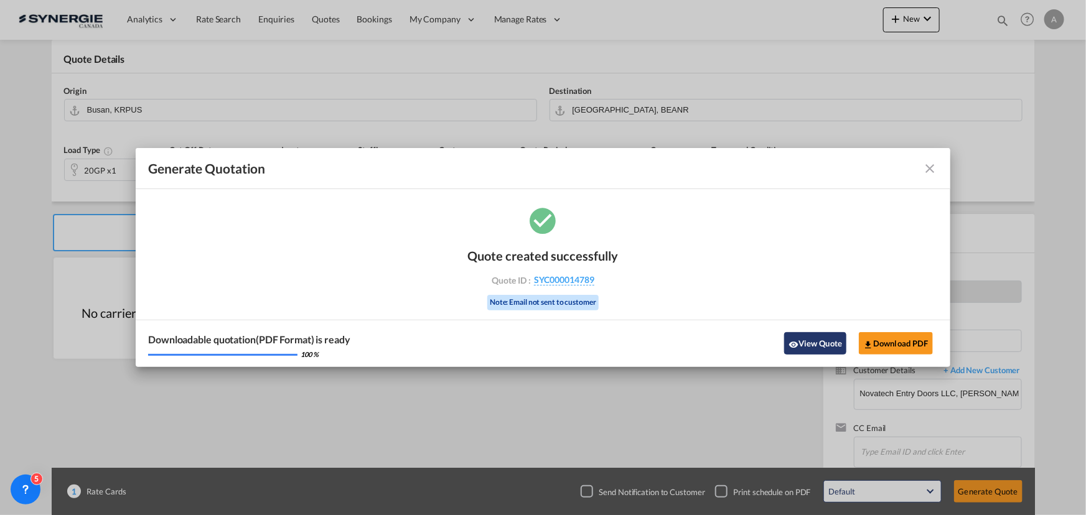
click at [822, 333] on button "View Quote" at bounding box center [815, 343] width 62 height 22
